Goal: Information Seeking & Learning: Find contact information

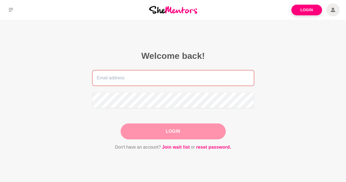
click at [111, 78] on input "email" at bounding box center [173, 78] width 162 height 16
type input "nicolemstallard@gmail.com"
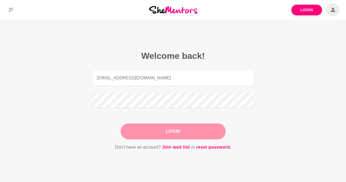
click at [188, 133] on button "Login" at bounding box center [173, 131] width 105 height 16
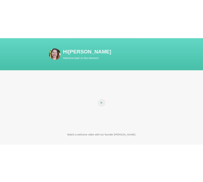
scroll to position [27, 0]
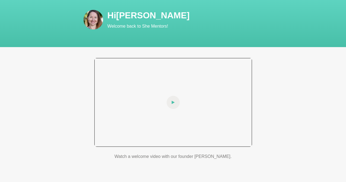
click at [174, 101] on icon at bounding box center [173, 102] width 3 height 13
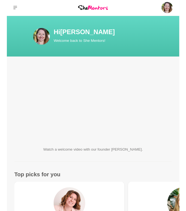
scroll to position [0, 0]
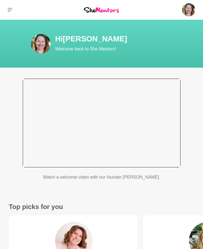
click at [95, 152] on div at bounding box center [102, 123] width 158 height 89
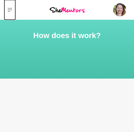
click at [8, 9] on icon at bounding box center [10, 10] width 4 height 4
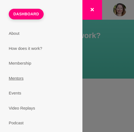
click at [18, 80] on link "Mentors" at bounding box center [41, 78] width 78 height 15
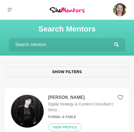
click at [54, 42] on input "text" at bounding box center [62, 44] width 106 height 13
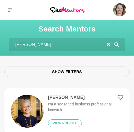
type input "[PERSON_NAME]"
click at [60, 96] on h4 "[PERSON_NAME]" at bounding box center [85, 97] width 75 height 5
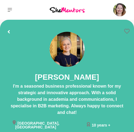
click at [127, 31] on icon at bounding box center [126, 30] width 5 height 5
